Goal: Task Accomplishment & Management: Manage account settings

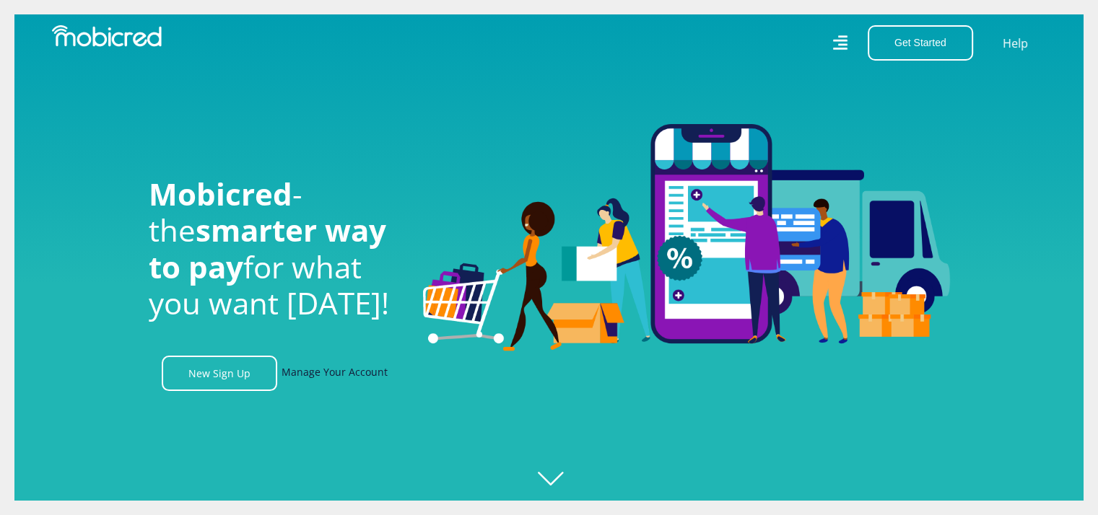
click at [346, 371] on link "Manage Your Account" at bounding box center [335, 373] width 106 height 35
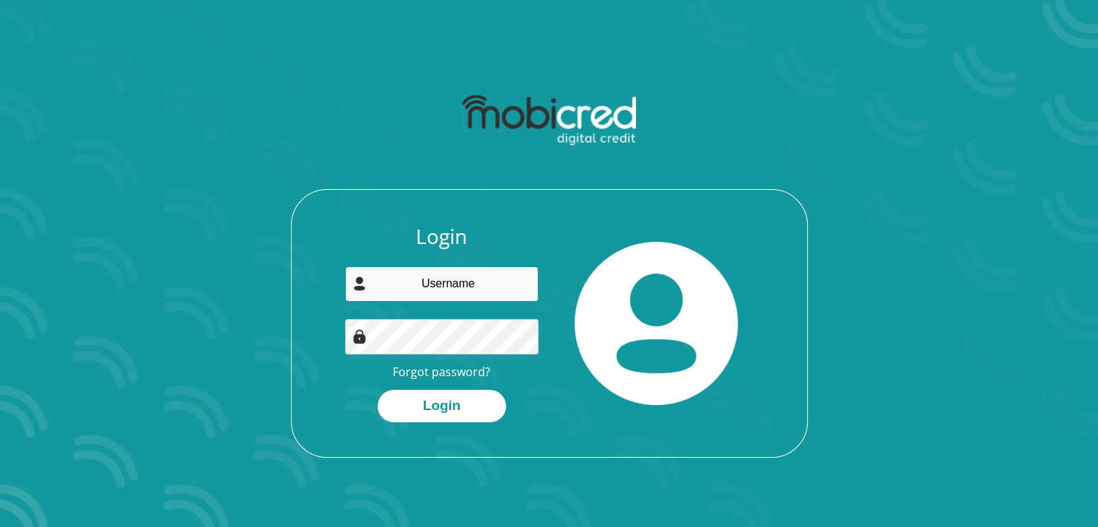
click at [463, 280] on input "email" at bounding box center [441, 283] width 193 height 35
type input "samkelisiwem@bell.co.za"
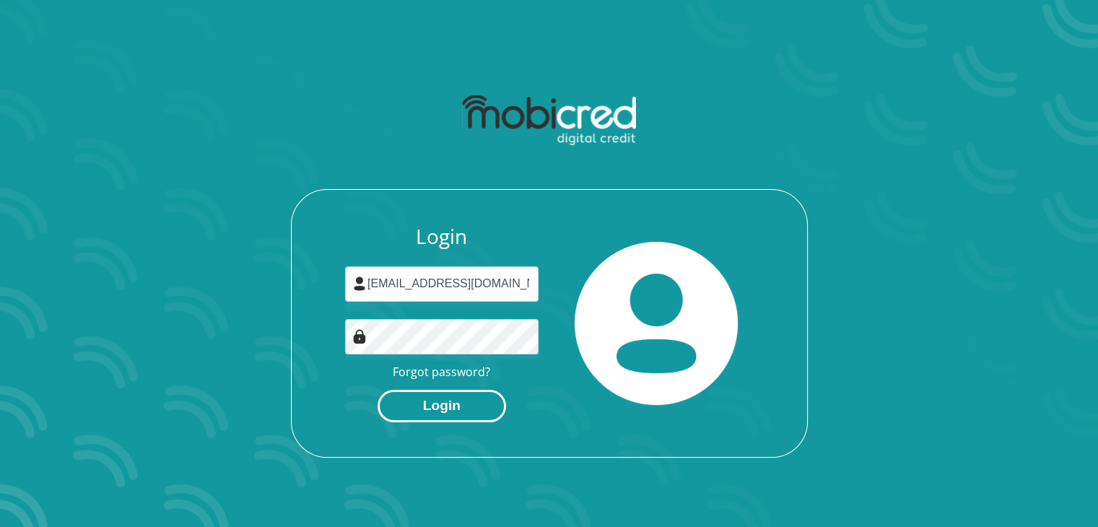
click at [458, 409] on button "Login" at bounding box center [442, 406] width 128 height 32
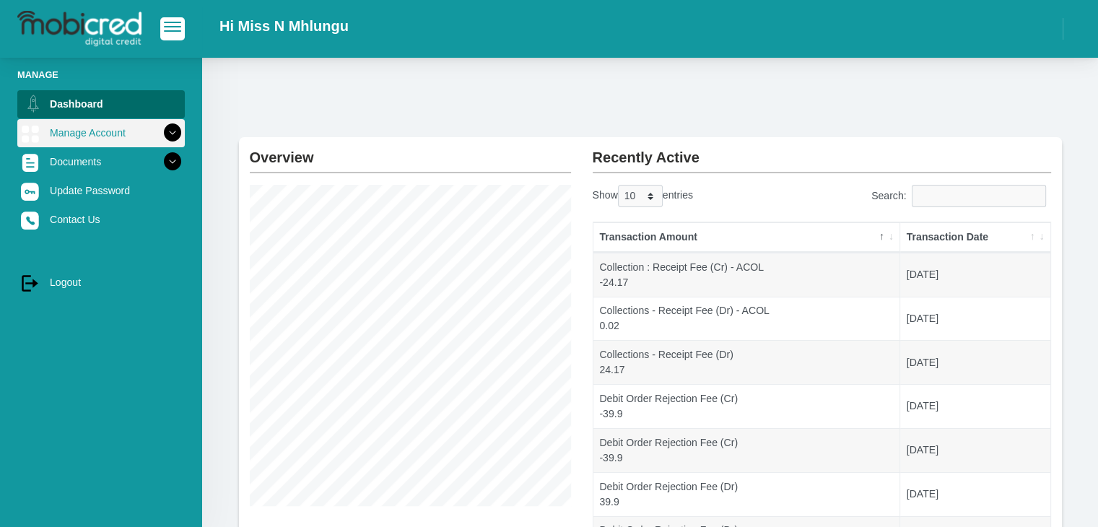
click at [98, 127] on link "Manage Account" at bounding box center [100, 132] width 167 height 27
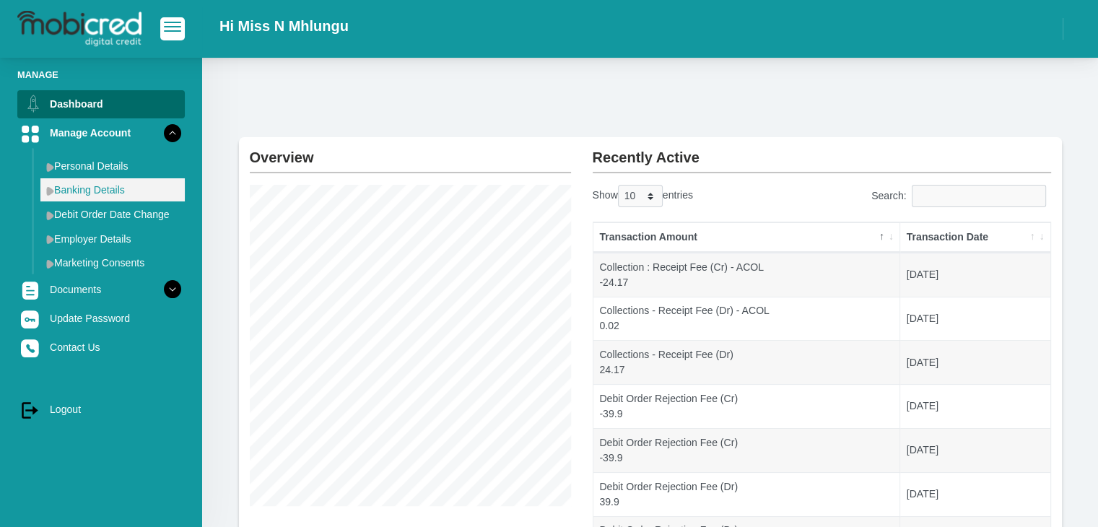
click at [95, 193] on link "Banking Details" at bounding box center [112, 189] width 144 height 23
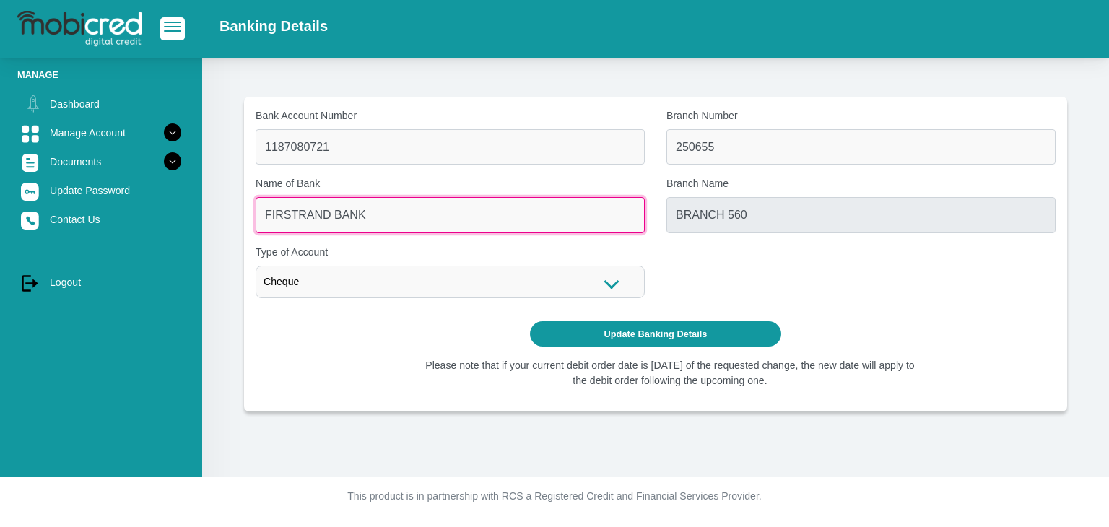
click at [511, 220] on input "FIRSTRAND BANK" at bounding box center [450, 214] width 389 height 35
click at [348, 218] on input "FIRSTRAND BANK" at bounding box center [450, 214] width 389 height 35
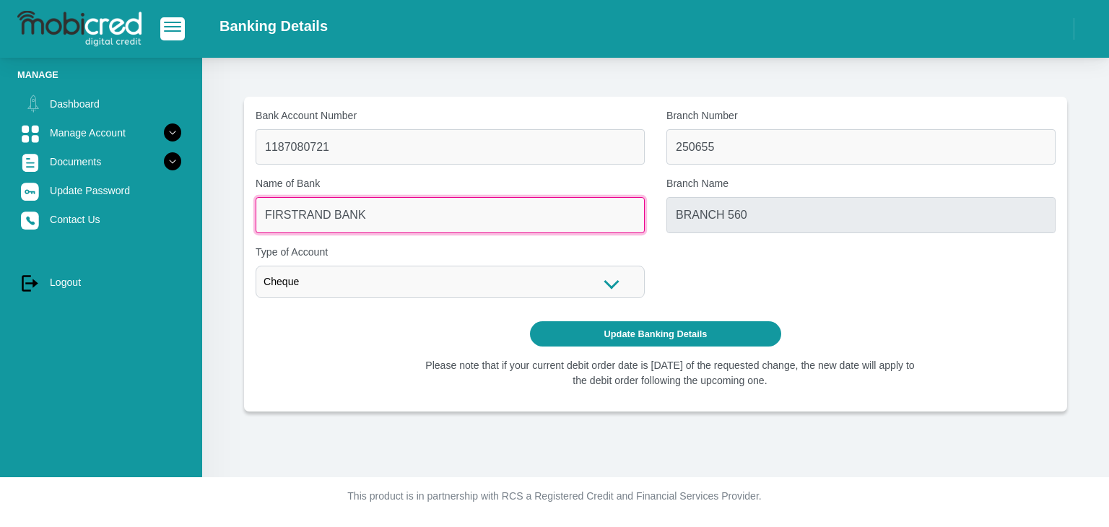
click at [351, 218] on input "FIRSTRAND BANK" at bounding box center [450, 214] width 389 height 35
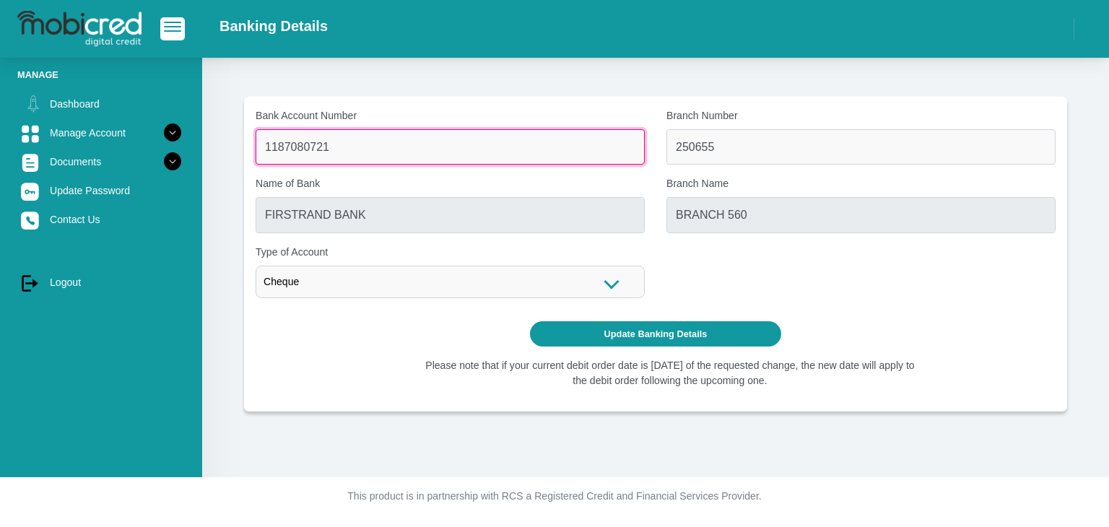
click at [376, 149] on input "1187080721" at bounding box center [450, 146] width 389 height 35
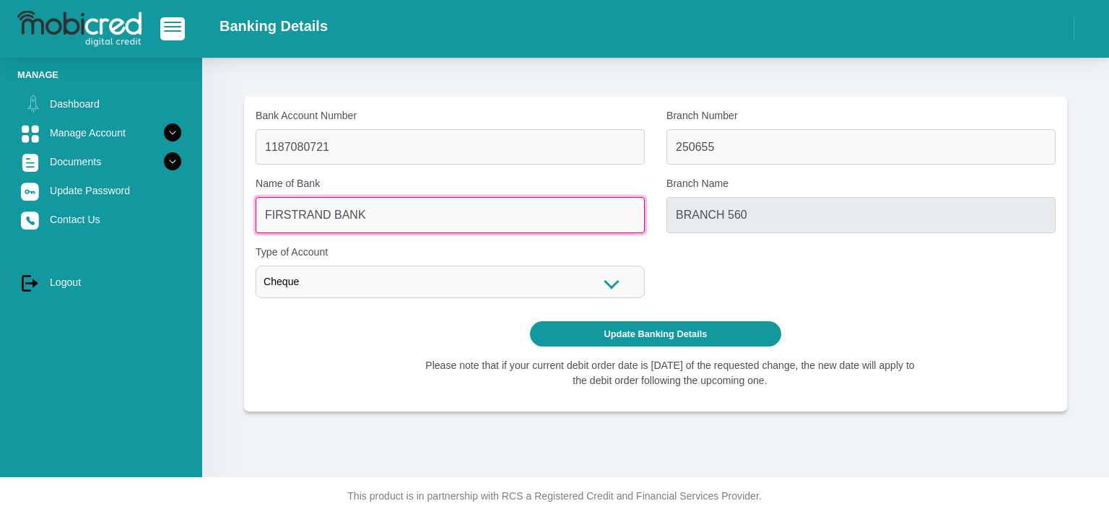
click at [372, 212] on input "FIRSTRAND BANK" at bounding box center [450, 214] width 389 height 35
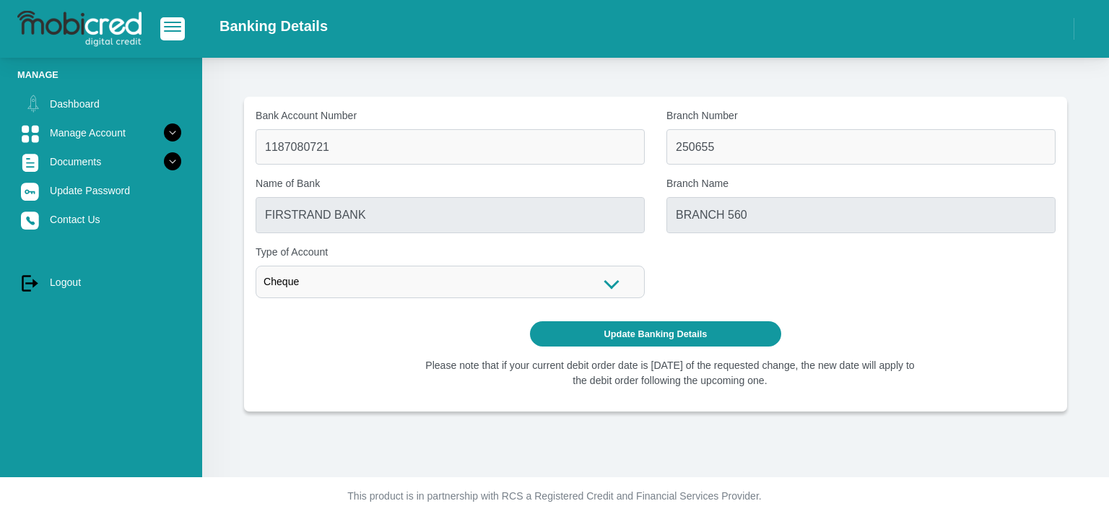
click at [525, 282] on div "Cheque" at bounding box center [450, 282] width 389 height 32
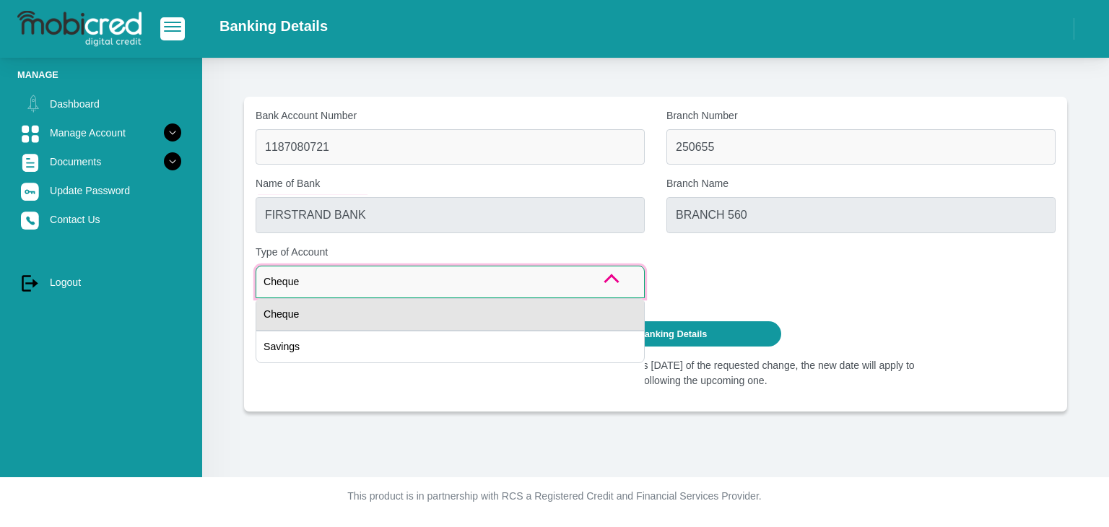
click at [499, 312] on div "Cheque" at bounding box center [450, 314] width 389 height 32
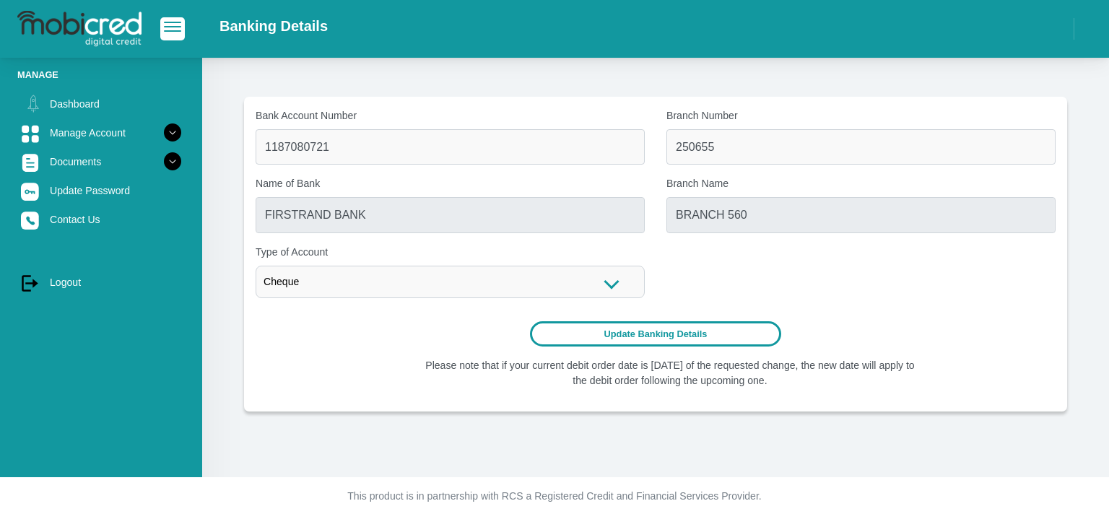
click at [663, 328] on button "Update Banking Details" at bounding box center [656, 333] width 252 height 25
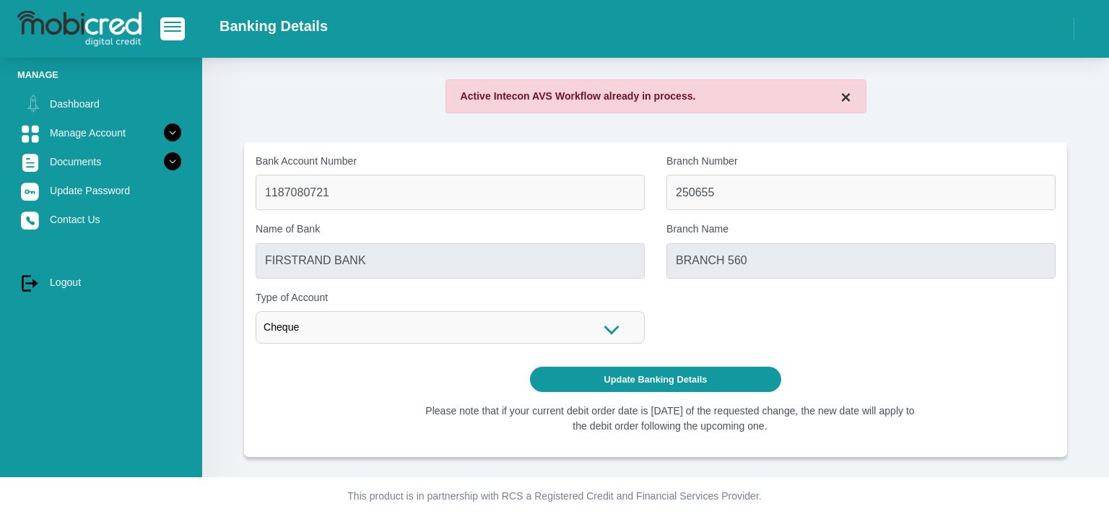
click at [849, 97] on button "×" at bounding box center [845, 97] width 10 height 17
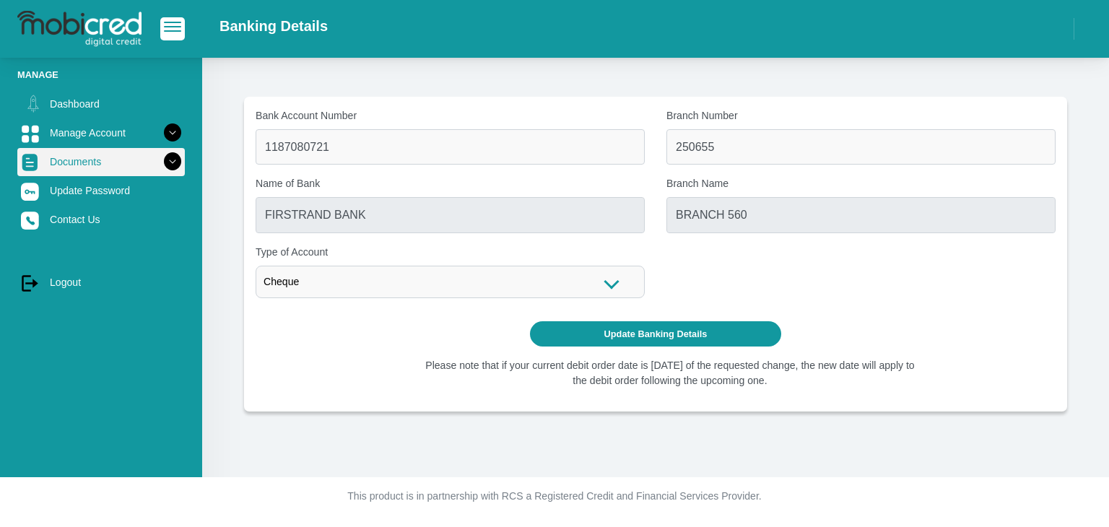
click at [164, 162] on icon at bounding box center [172, 161] width 25 height 25
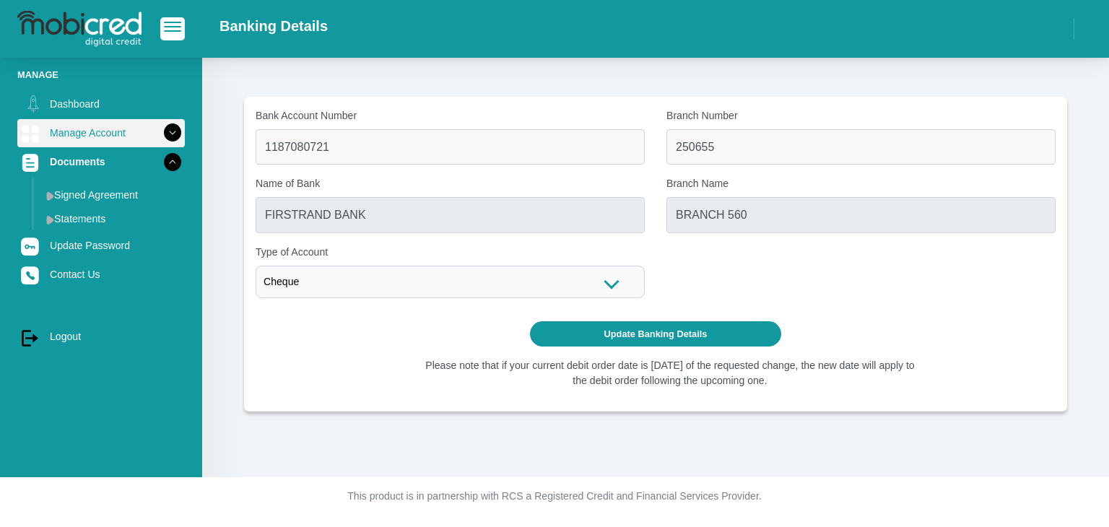
click at [166, 136] on icon at bounding box center [172, 133] width 25 height 25
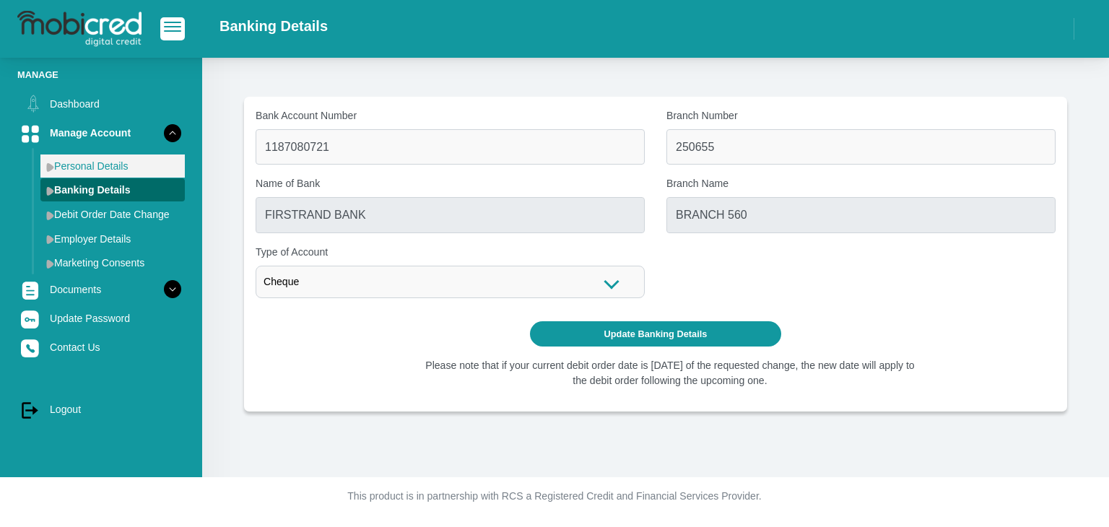
click at [104, 169] on link "Personal Details" at bounding box center [112, 165] width 144 height 23
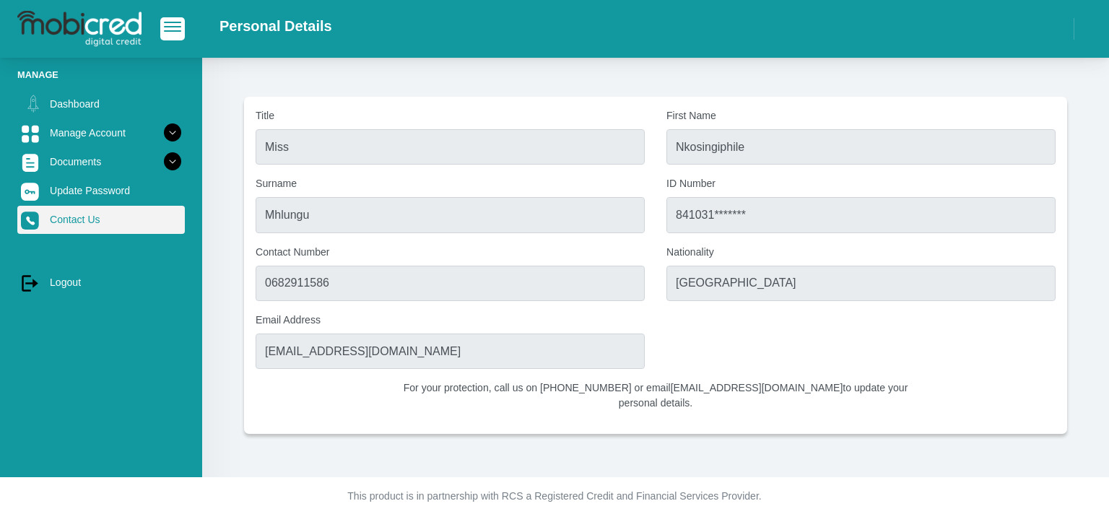
click at [129, 216] on link "Contact Us" at bounding box center [100, 219] width 167 height 27
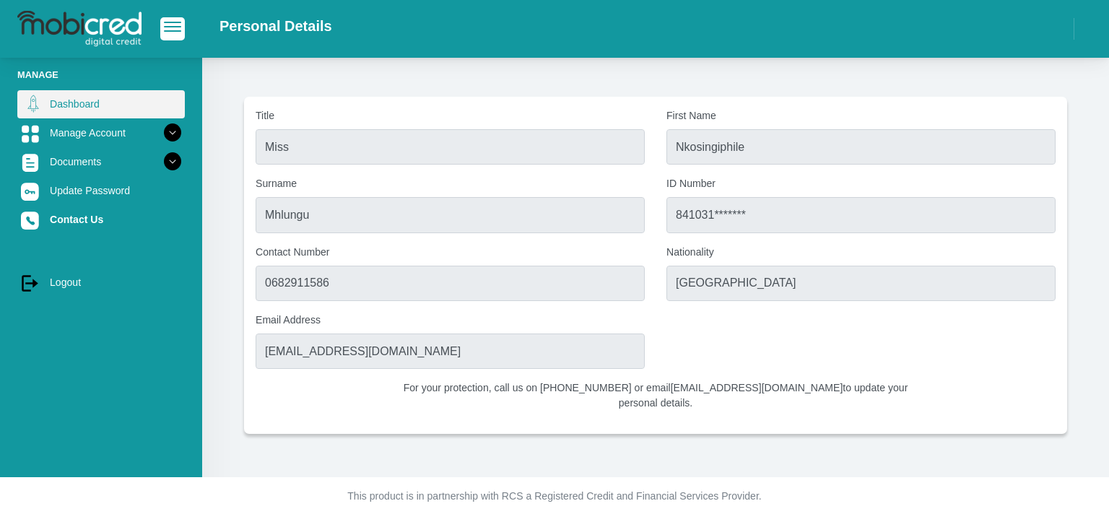
click at [115, 114] on link "Dashboard" at bounding box center [100, 103] width 167 height 27
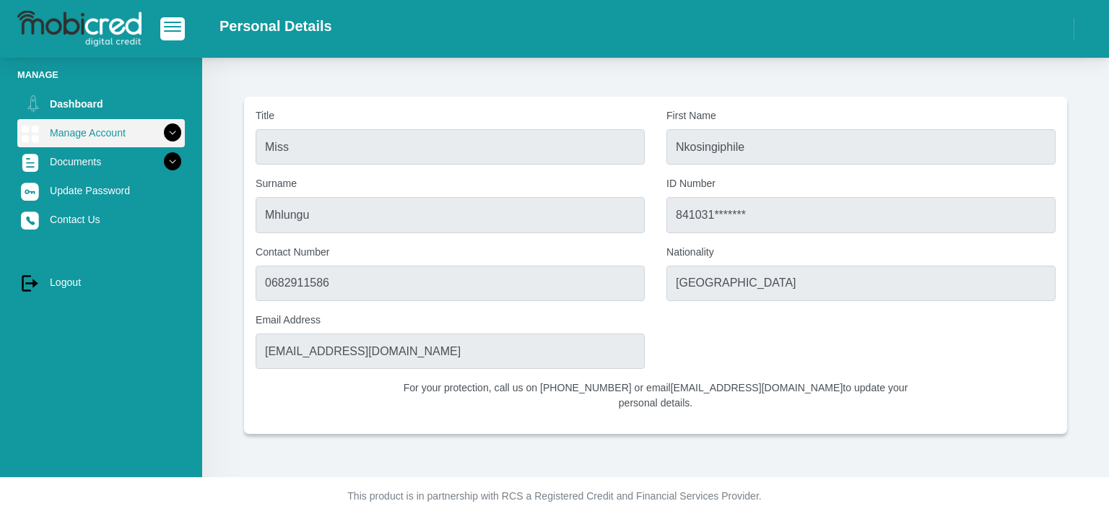
click at [165, 132] on icon at bounding box center [172, 133] width 25 height 25
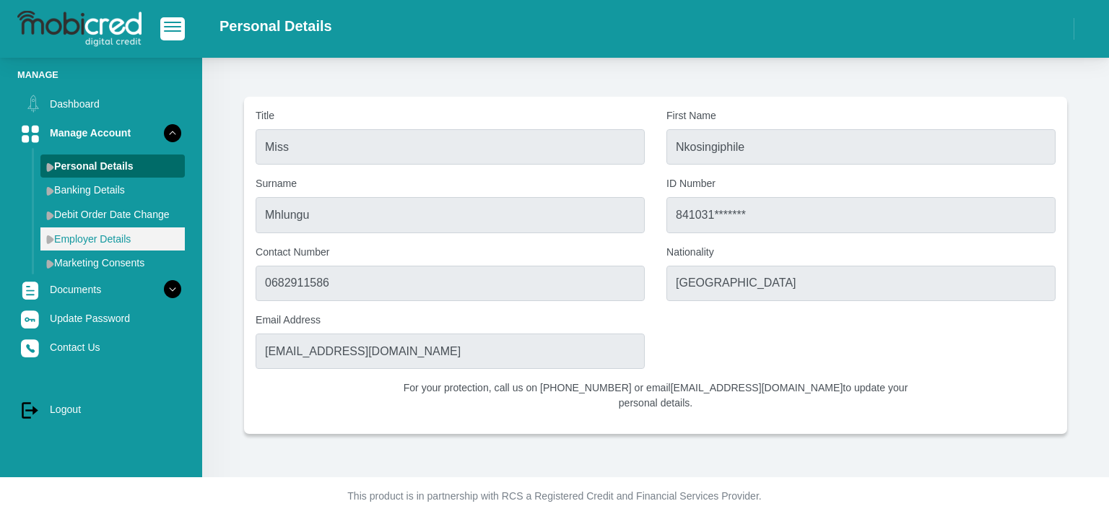
click at [123, 240] on link "Employer Details" at bounding box center [112, 238] width 144 height 23
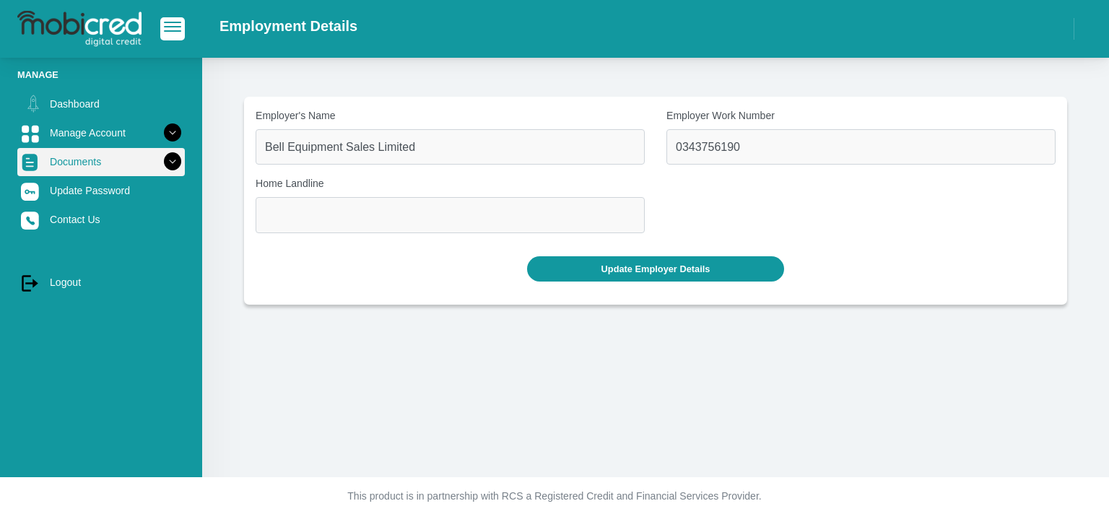
click at [88, 154] on link "Documents" at bounding box center [100, 161] width 167 height 27
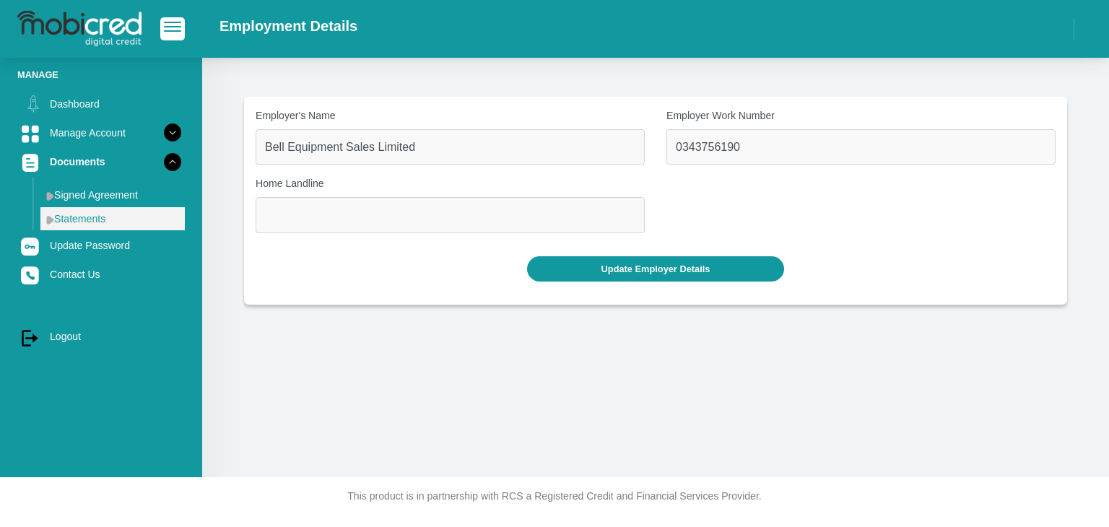
click at [92, 229] on link "Statements" at bounding box center [112, 218] width 144 height 23
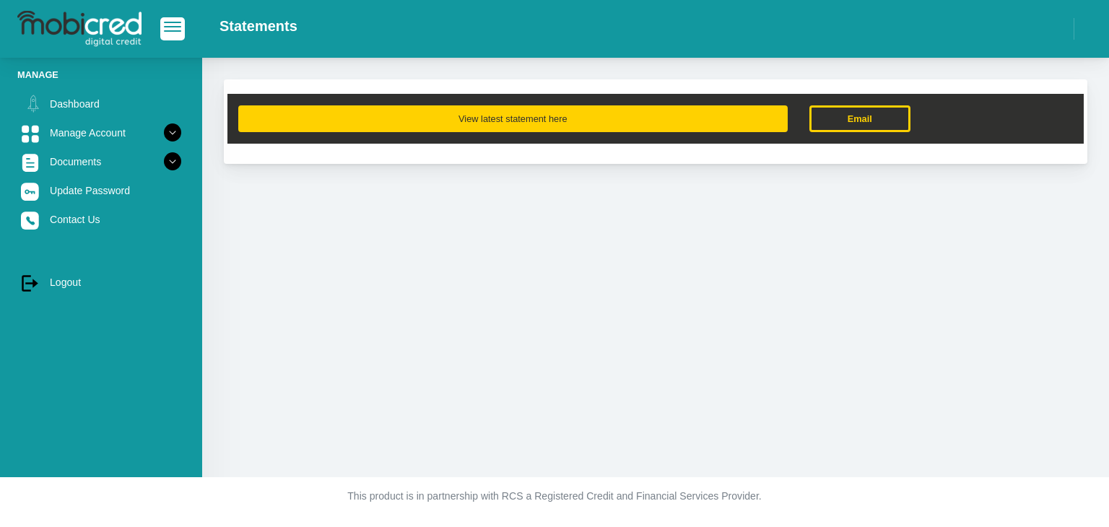
click at [549, 108] on button "View latest statement here" at bounding box center [512, 118] width 549 height 27
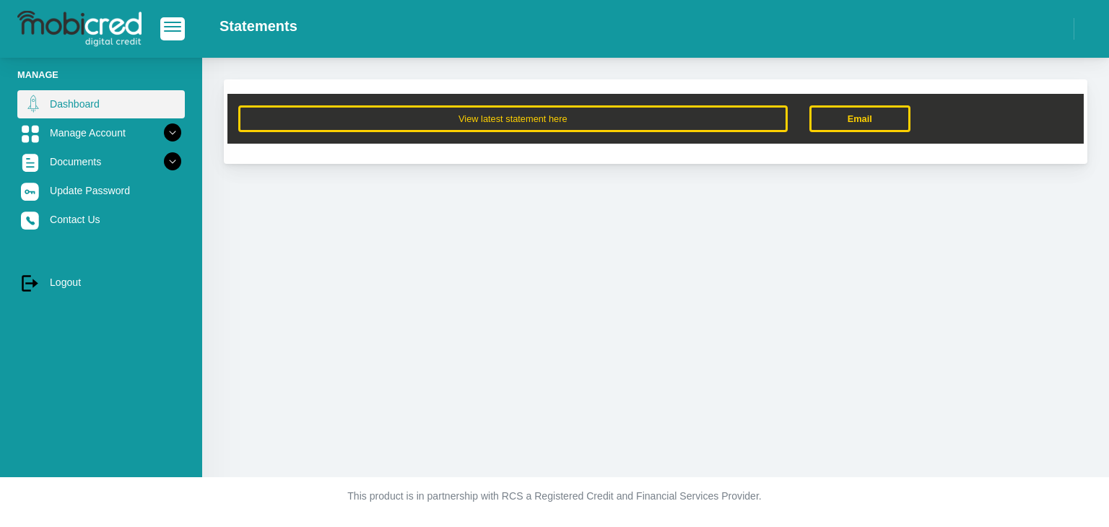
click at [106, 91] on link "Dashboard" at bounding box center [100, 103] width 167 height 27
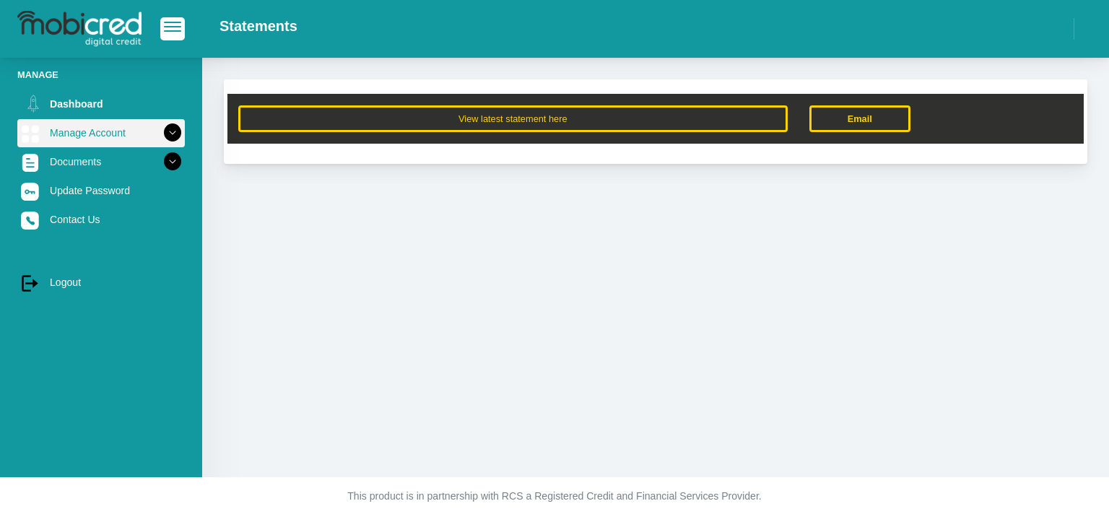
click at [121, 137] on link "Manage Account" at bounding box center [100, 132] width 167 height 27
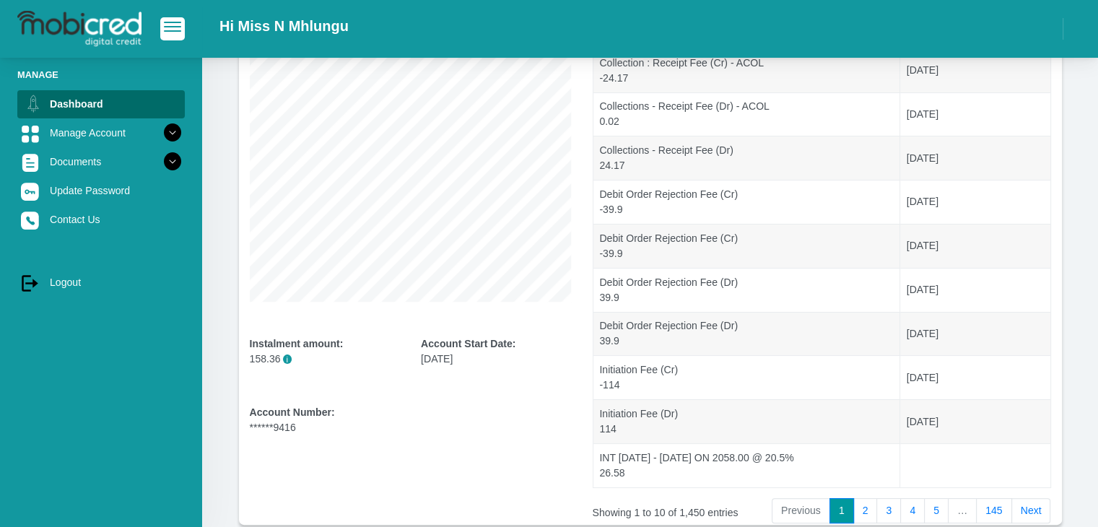
scroll to position [284, 0]
